Goal: Transaction & Acquisition: Obtain resource

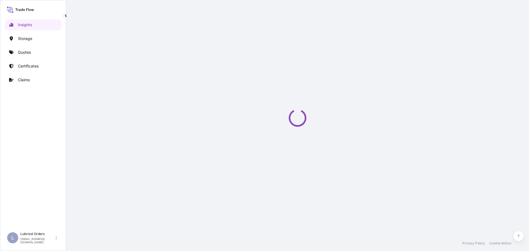
select select "2025"
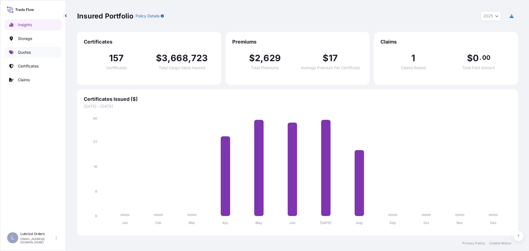
click at [24, 53] on p "Quotes" at bounding box center [24, 53] width 13 height 6
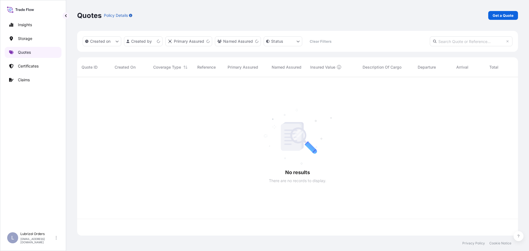
scroll to position [157, 437]
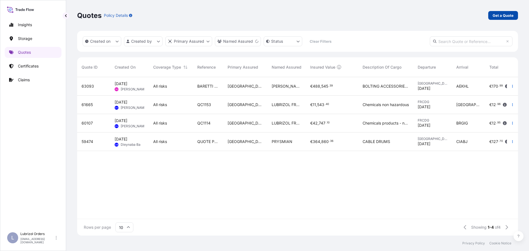
click at [500, 15] on p "Get a Quote" at bounding box center [503, 16] width 21 height 6
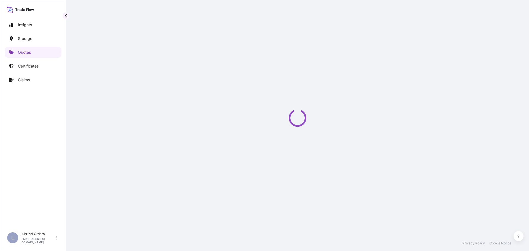
scroll to position [9, 0]
select select "Water"
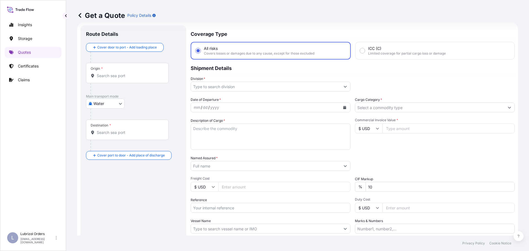
scroll to position [51, 0]
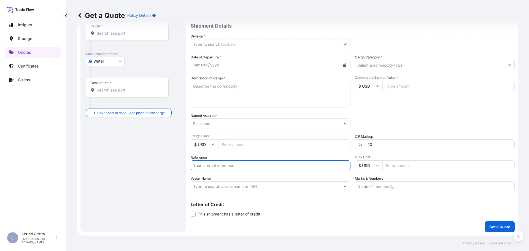
click at [244, 166] on input "Reference" at bounding box center [271, 165] width 160 height 10
paste input "1155536878"
type input "1155536878"
click at [227, 100] on textarea "Description of Cargo *" at bounding box center [271, 94] width 160 height 26
paste textarea "3 DRUMS OF LUBRIZOL (R) 5408B STD BLACK AND YELLOW CL 9 UN 3082 PKG III NW 582 …"
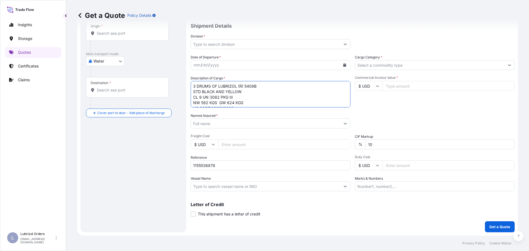
scroll to position [114, 0]
type textarea "3 DRUMS OF LUBRIZOL (R) 5408B STD BLACK AND YELLOW CL 9 UN 3082 PKG III NW 582 …"
click at [239, 45] on input "Division *" at bounding box center [265, 44] width 149 height 10
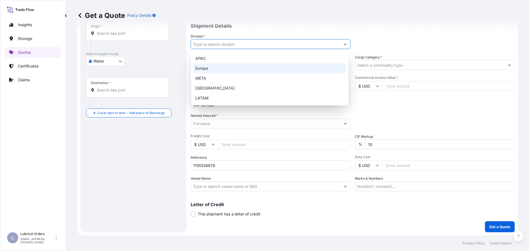
click at [223, 68] on div "Europe" at bounding box center [269, 68] width 153 height 10
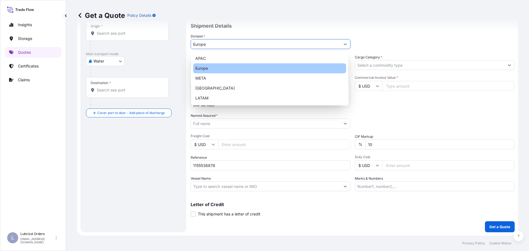
type input "Europe"
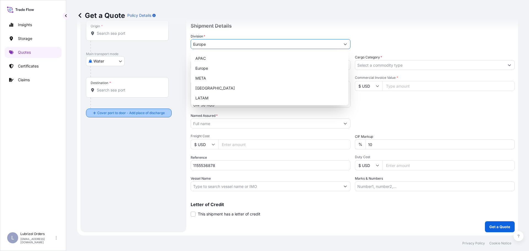
scroll to position [0, 0]
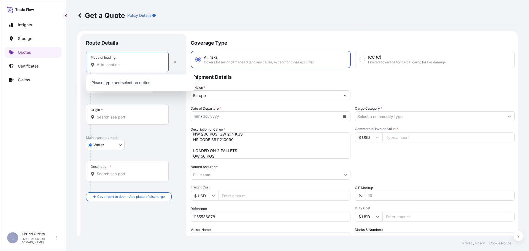
click at [114, 66] on input "Place of loading" at bounding box center [129, 65] width 65 height 6
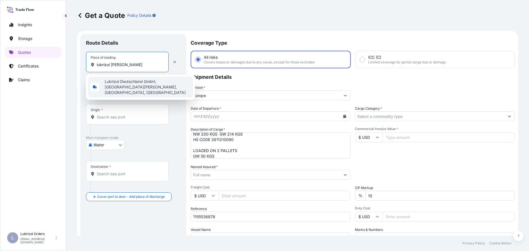
click at [129, 88] on span "Lubrizol Deutschland GmbH, [GEOGRAPHIC_DATA][PERSON_NAME], [GEOGRAPHIC_DATA], […" at bounding box center [148, 87] width 86 height 17
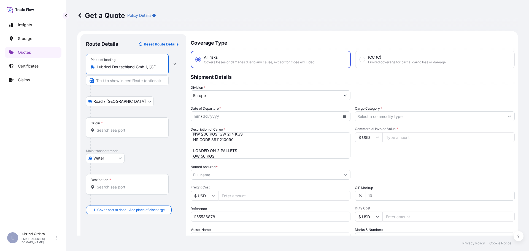
type input "Lubrizol Deutschland GmbH, [GEOGRAPHIC_DATA][PERSON_NAME], [GEOGRAPHIC_DATA], […"
click at [110, 127] on div "Origin *" at bounding box center [127, 127] width 83 height 20
click at [110, 128] on input "Origin *" at bounding box center [129, 131] width 65 height 6
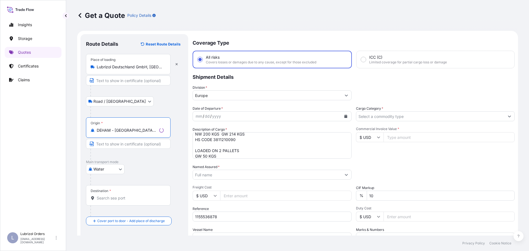
type input "DEHAM - [GEOGRAPHIC_DATA], [GEOGRAPHIC_DATA]"
click at [112, 195] on div "Destination *" at bounding box center [128, 195] width 85 height 20
click at [112, 195] on input "Destination *" at bounding box center [130, 198] width 67 height 6
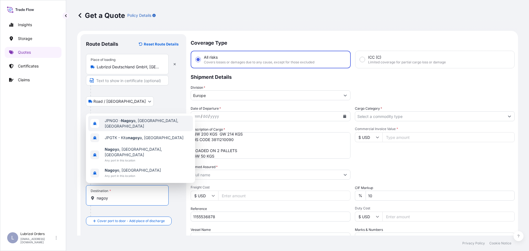
click at [119, 129] on span "JPNGO - Nagoy a, [GEOGRAPHIC_DATA], [GEOGRAPHIC_DATA]" at bounding box center [148, 123] width 86 height 11
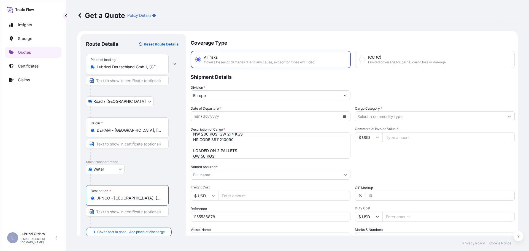
type input "JPNGO - [GEOGRAPHIC_DATA], [GEOGRAPHIC_DATA], [GEOGRAPHIC_DATA]"
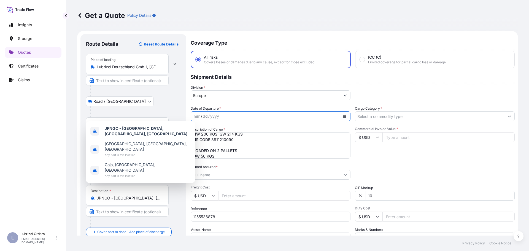
click at [343, 116] on icon "Calendar" at bounding box center [344, 116] width 3 height 3
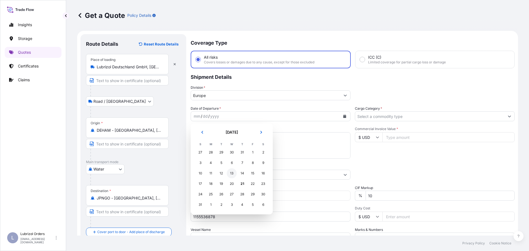
click at [230, 173] on div "13" at bounding box center [232, 173] width 10 height 10
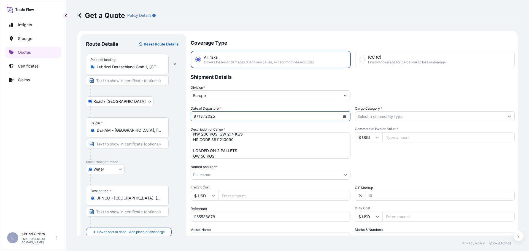
click at [372, 116] on input "Cargo Category *" at bounding box center [429, 116] width 149 height 10
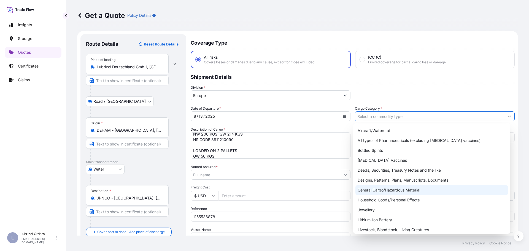
click at [391, 188] on div "General Cargo/Hazardous Material" at bounding box center [431, 190] width 153 height 10
type input "General Cargo/Hazardous Material"
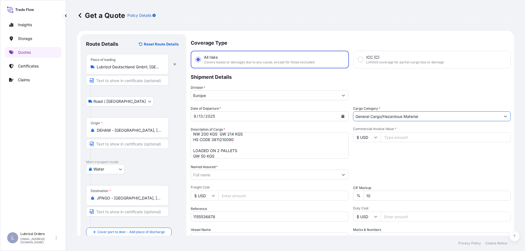
click at [232, 177] on input "Named Assured *" at bounding box center [264, 175] width 147 height 10
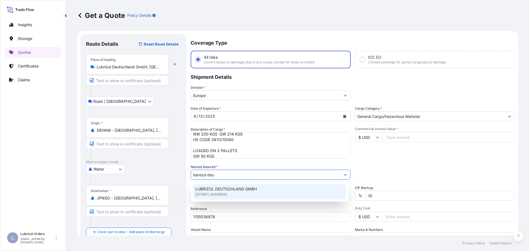
click at [229, 191] on span "LUBRIZOL DEUTSCHLAND GMBH" at bounding box center [225, 189] width 61 height 6
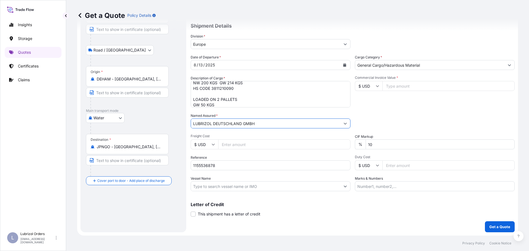
scroll to position [24, 0]
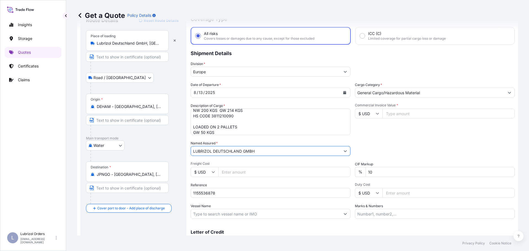
type input "LUBRIZOL DEUTSCHLAND GMBH"
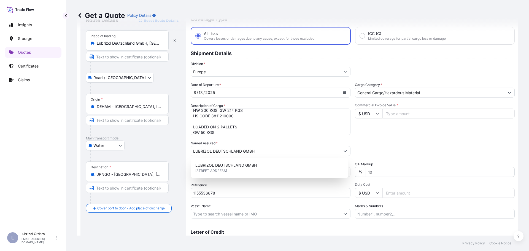
click at [424, 114] on input "Commercial Invoice Value *" at bounding box center [448, 114] width 132 height 10
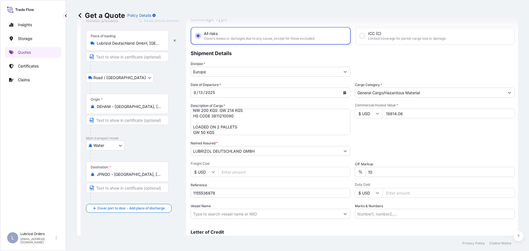
type input "18614.06"
click at [368, 115] on input "$ USD" at bounding box center [369, 114] width 28 height 10
click at [369, 128] on div "€ EUR" at bounding box center [366, 128] width 23 height 10
type input "€ EUR"
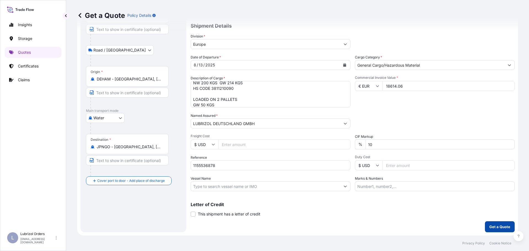
click at [495, 229] on p "Get a Quote" at bounding box center [499, 227] width 21 height 6
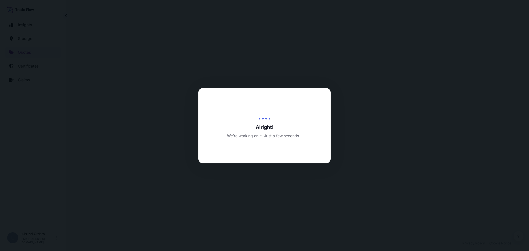
select select "Road / [GEOGRAPHIC_DATA]"
select select "Water"
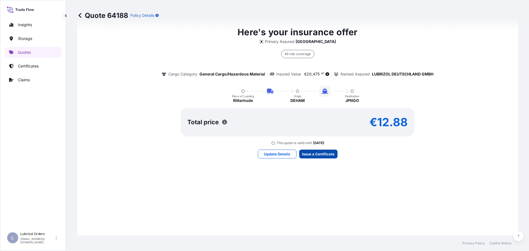
scroll to position [822, 0]
